Goal: Information Seeking & Learning: Learn about a topic

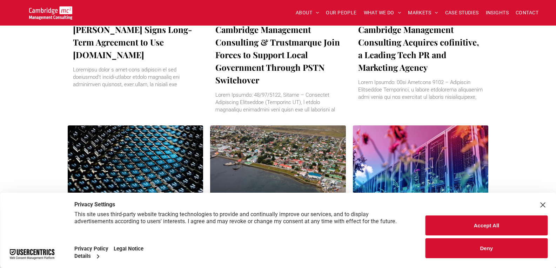
scroll to position [845, 0]
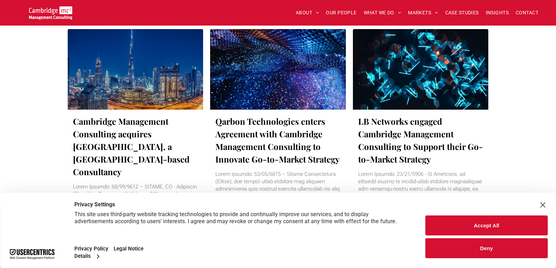
click at [109, 133] on link "Cambridge Management Consulting acquires Blue Creek, a Dubai-based Consultancy" at bounding box center [135, 146] width 125 height 63
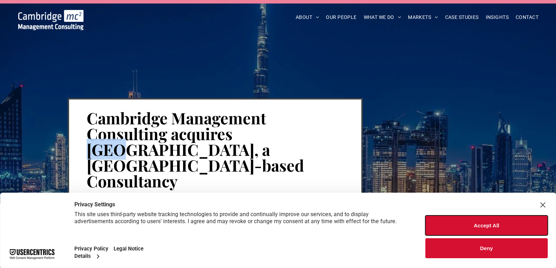
click at [478, 226] on button "Accept All" at bounding box center [486, 226] width 122 height 20
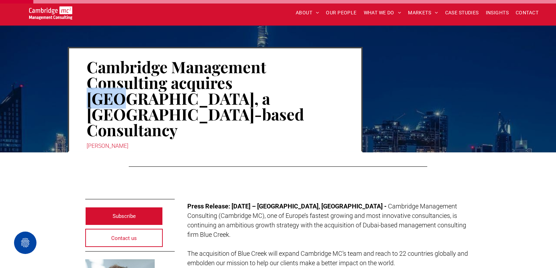
scroll to position [105, 0]
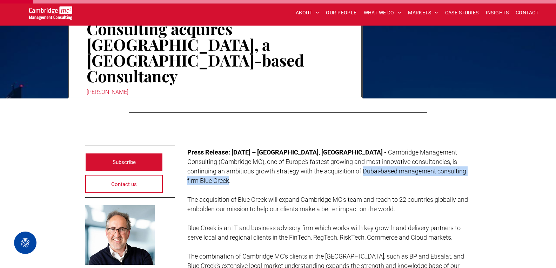
drag, startPoint x: 274, startPoint y: 142, endPoint x: 420, endPoint y: 139, distance: 146.2
click at [420, 149] on span "Cambridge Management Consulting (Cambridge MC), one of Europe’s fastest growing…" at bounding box center [326, 167] width 279 height 36
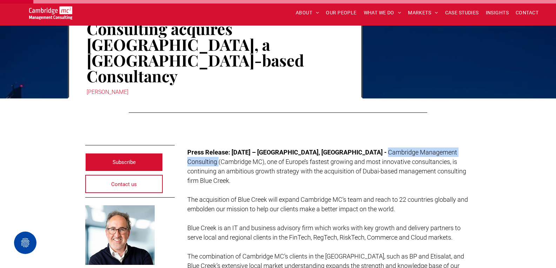
drag, startPoint x: 313, startPoint y: 119, endPoint x: 415, endPoint y: 119, distance: 101.7
click at [415, 149] on span "Cambridge Management Consulting (Cambridge MC), one of Europe’s fastest growing…" at bounding box center [326, 167] width 279 height 36
copy span "Cambridge Management Consulting"
